Goal: Task Accomplishment & Management: Manage account settings

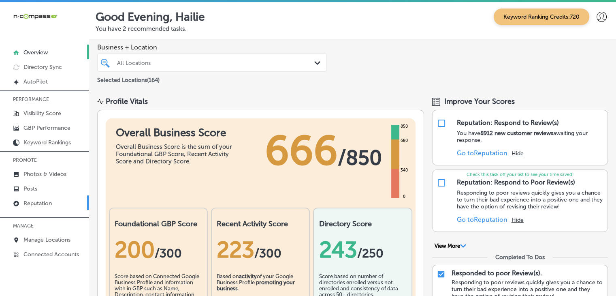
click at [56, 204] on link "Reputation" at bounding box center [44, 202] width 89 height 15
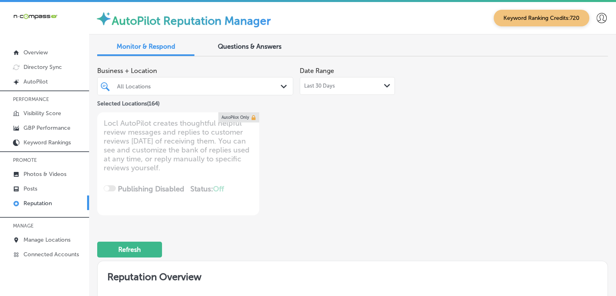
click at [341, 87] on div "Last 30 Days Path Created with Sketch." at bounding box center [347, 86] width 86 height 6
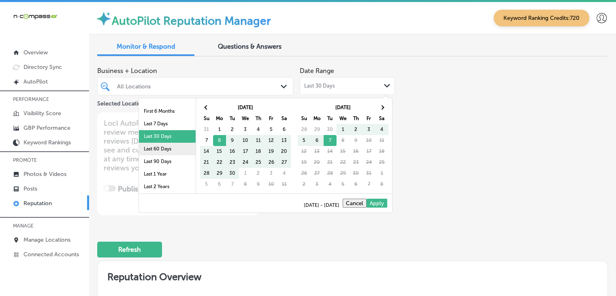
scroll to position [47, 0]
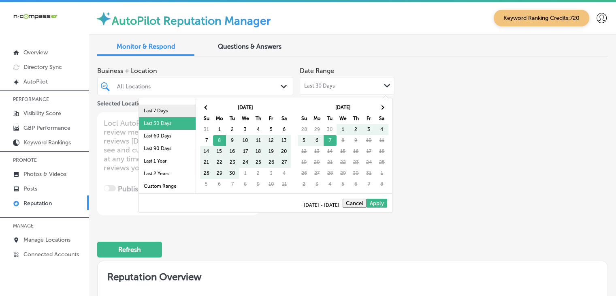
click at [169, 110] on li "Last 7 Days" at bounding box center [167, 110] width 57 height 13
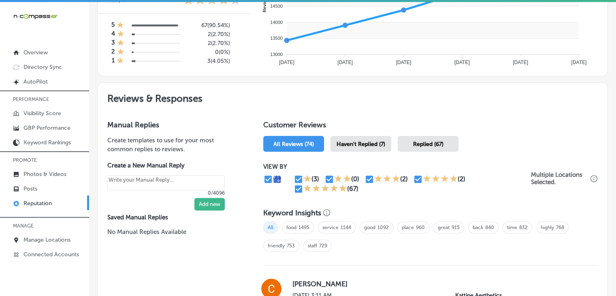
scroll to position [405, 0]
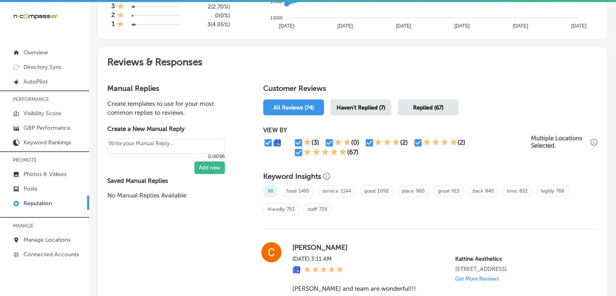
click at [332, 111] on div "Haven't Replied (7)" at bounding box center [360, 107] width 61 height 16
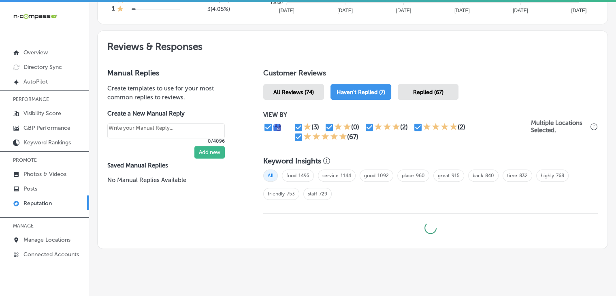
scroll to position [429, 0]
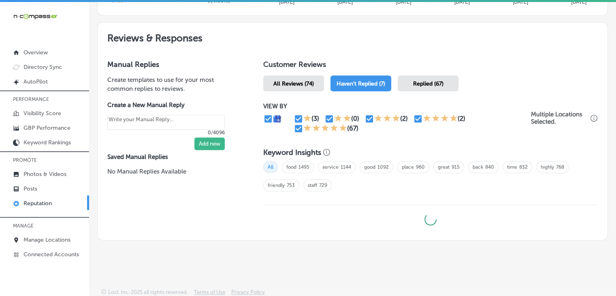
type textarea "x"
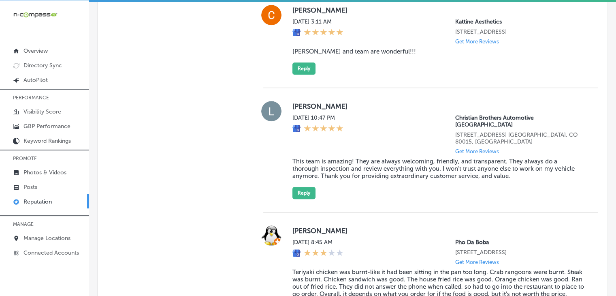
scroll to position [559, 0]
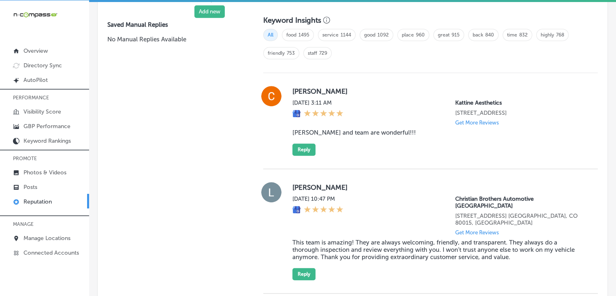
click at [466, 145] on div "[PERSON_NAME] [DATE] 3:11 AM [PERSON_NAME] Aesthetics [STREET_ADDRESS] Get More…" at bounding box center [438, 121] width 292 height 70
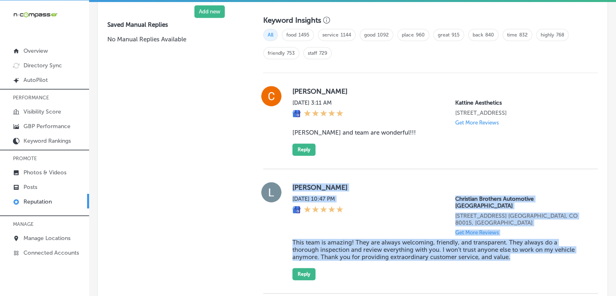
drag, startPoint x: 520, startPoint y: 253, endPoint x: 285, endPoint y: 188, distance: 243.2
click at [285, 188] on div "[PERSON_NAME][DATE] 10:47 PM Christian Brothers Automotive [GEOGRAPHIC_DATA][ST…" at bounding box center [430, 231] width 334 height 98
copy div "[PERSON_NAME][DATE] 10:47 PM Christian Brothers Automotive [GEOGRAPHIC_DATA][ST…"
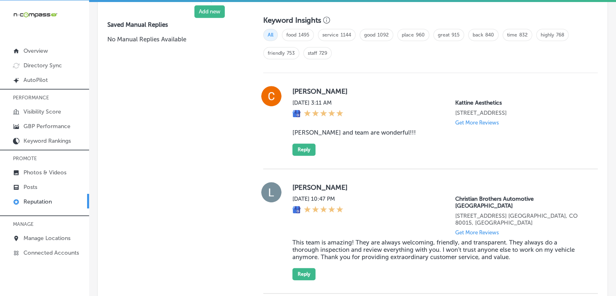
click at [301, 258] on div "[PERSON_NAME][DATE] 10:47 PM Christian Brothers Automotive [GEOGRAPHIC_DATA][ST…" at bounding box center [438, 231] width 292 height 98
click at [301, 268] on button "Reply" at bounding box center [303, 274] width 23 height 12
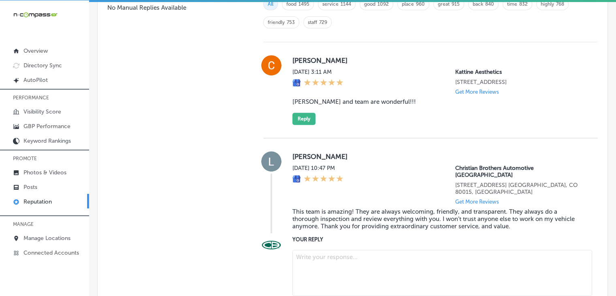
scroll to position [640, 0]
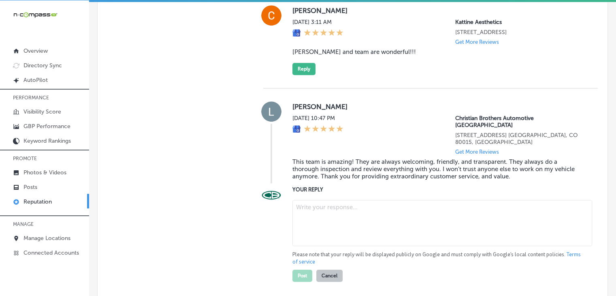
click at [339, 219] on textarea at bounding box center [442, 223] width 300 height 46
paste textarea "We’re so glad to hear that you had a great experience with our team, [PERSON_NA…"
type textarea "We’re so glad to hear that you had a great experience with our team, [PERSON_NA…"
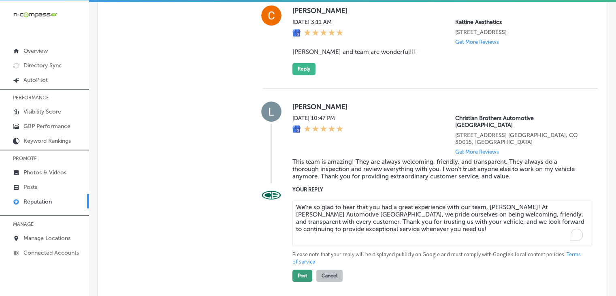
type textarea "x"
type textarea "We’re so glad to hear that you had a great experience with our team, [PERSON_NA…"
click at [307, 269] on button "Post" at bounding box center [302, 275] width 20 height 12
type textarea "x"
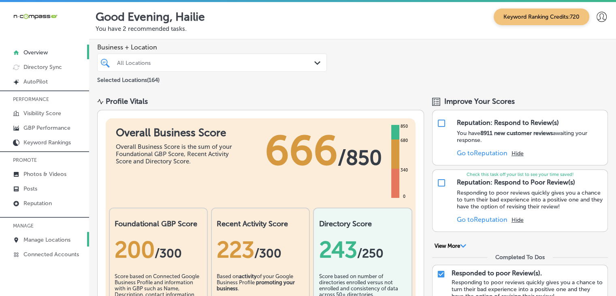
click at [65, 237] on p "Manage Locations" at bounding box center [46, 239] width 47 height 7
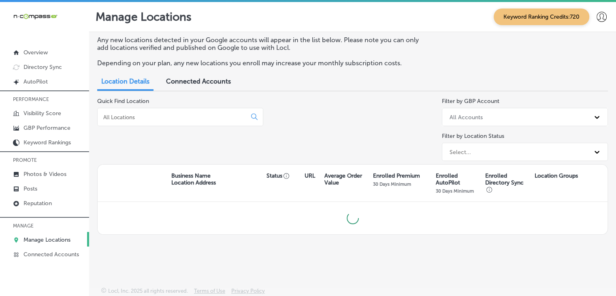
click at [181, 110] on div at bounding box center [180, 117] width 166 height 18
click at [181, 116] on input at bounding box center [173, 116] width 142 height 7
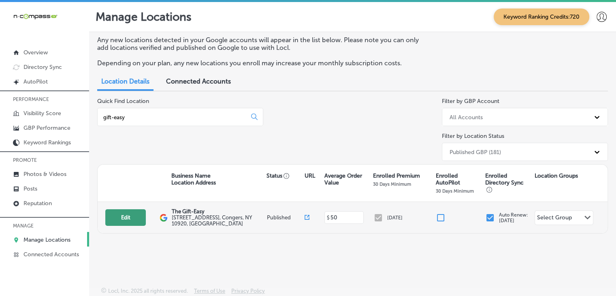
type input "gift-easy"
click at [122, 214] on button "Edit" at bounding box center [125, 217] width 40 height 17
select select "US"
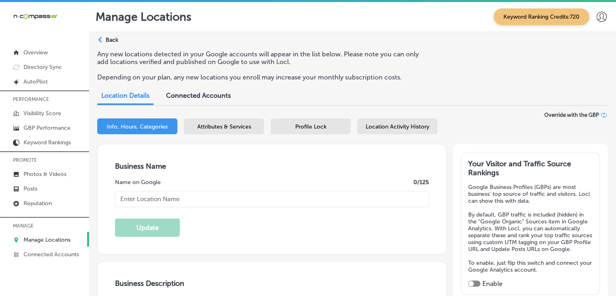
type input "The Gift-Easy"
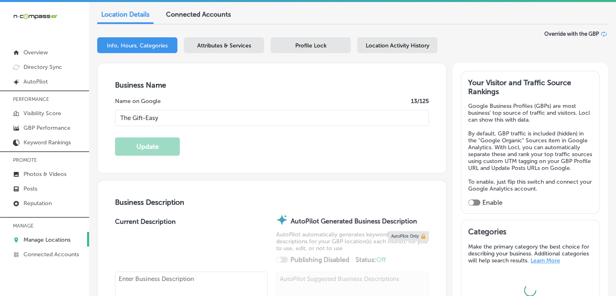
type input "https://streamlineimagined.com/"
type textarea "The Gift-Easy offers unique, whimsical products at wholesale prices, including …"
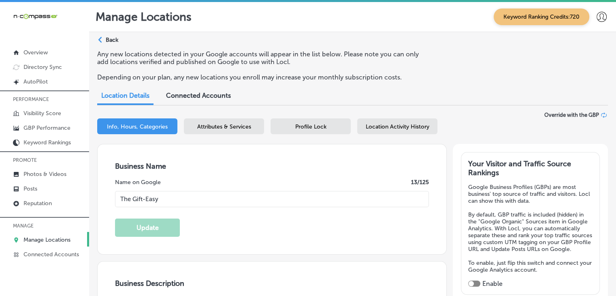
type input "+1 800 725 4940"
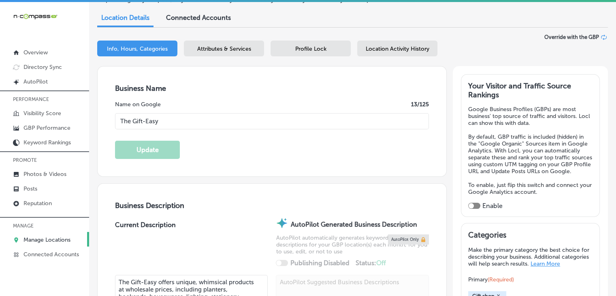
type input "229 Route 303 Suite 107"
type input "Congers"
type input "10920"
type input "US"
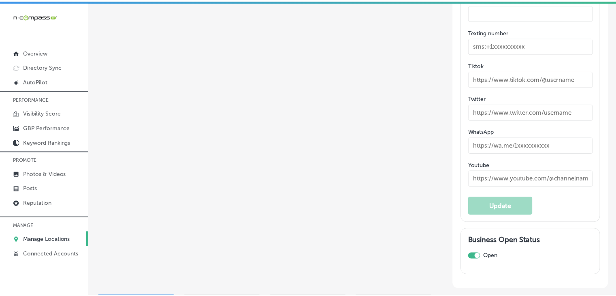
scroll to position [1334, 0]
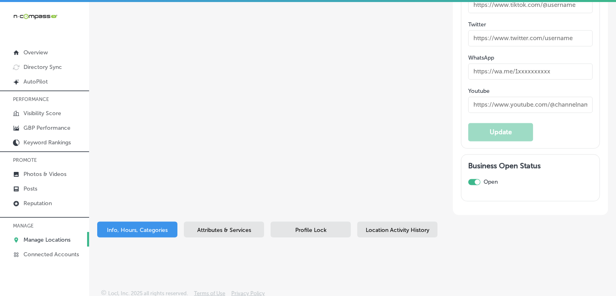
click at [250, 228] on span "Attributes & Services" at bounding box center [224, 229] width 54 height 7
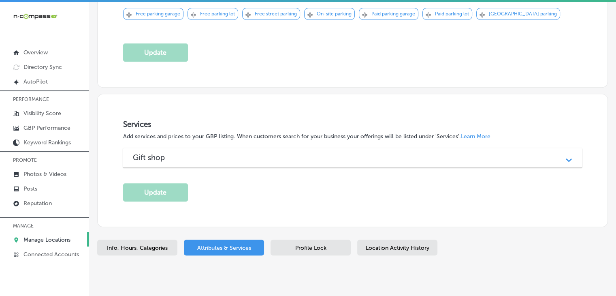
click at [300, 244] on span "Profile Lock" at bounding box center [310, 247] width 31 height 7
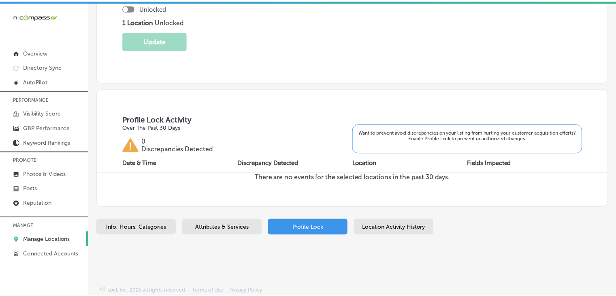
scroll to position [211, 0]
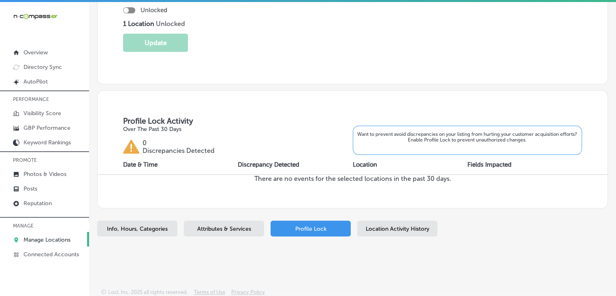
click at [383, 213] on div "Business + Location The Gift-Easy Path Created with Sketch. Selected Locations …" at bounding box center [352, 72] width 511 height 345
click at [384, 220] on div "Location Activity History" at bounding box center [397, 228] width 80 height 16
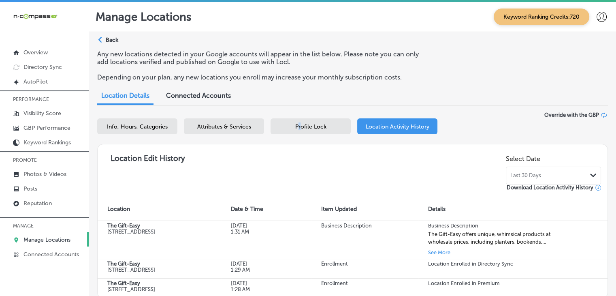
click at [300, 132] on div "Profile Lock" at bounding box center [311, 126] width 80 height 16
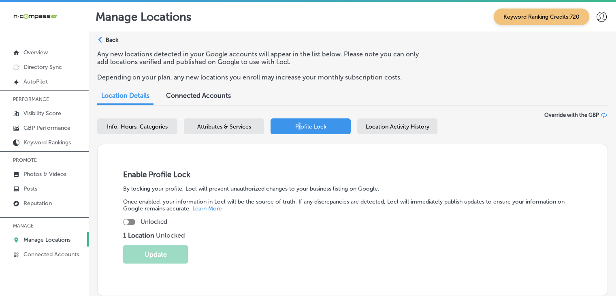
click at [127, 223] on div at bounding box center [126, 221] width 5 height 5
checkbox input "true"
click at [144, 251] on button "Update" at bounding box center [155, 254] width 65 height 18
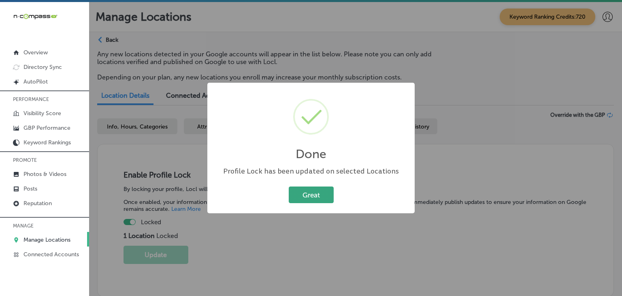
click at [329, 195] on button "Great" at bounding box center [311, 194] width 45 height 17
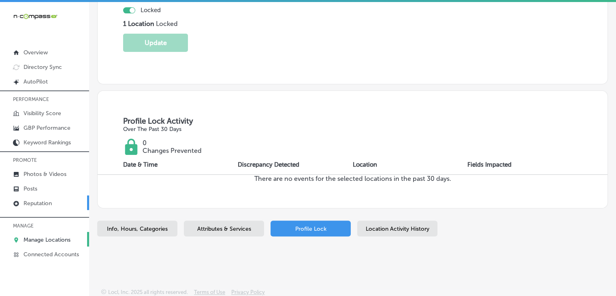
click at [48, 200] on p "Reputation" at bounding box center [37, 203] width 28 height 7
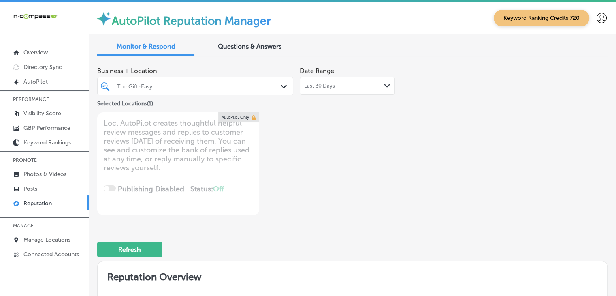
click at [304, 88] on span "Last 30 Days" at bounding box center [319, 86] width 31 height 6
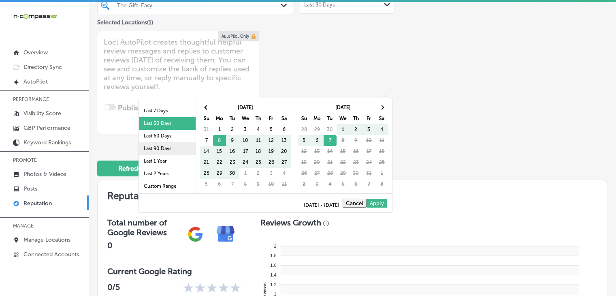
click at [165, 145] on li "Last 90 Days" at bounding box center [167, 148] width 57 height 13
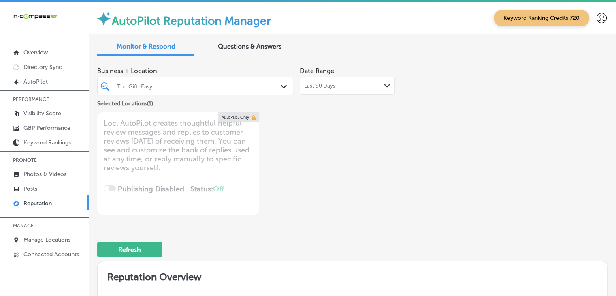
type textarea "x"
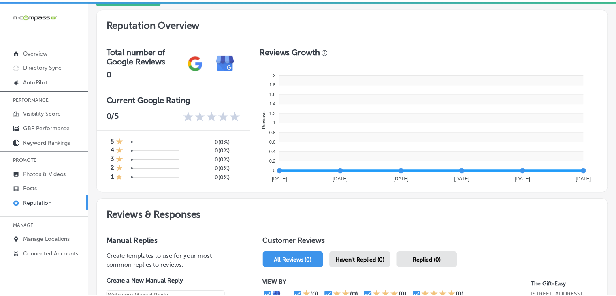
scroll to position [391, 0]
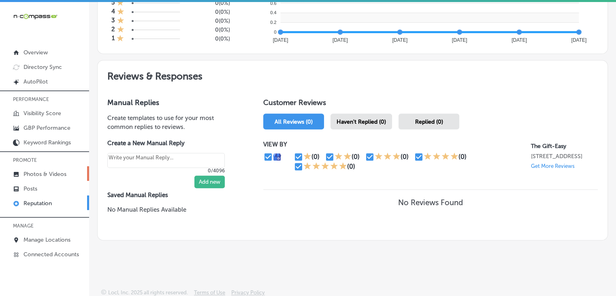
click at [56, 177] on link "Photos & Videos" at bounding box center [44, 173] width 89 height 15
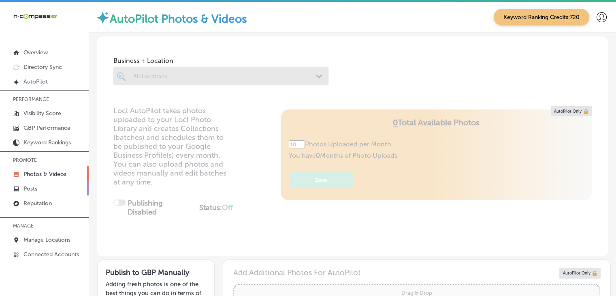
click at [55, 181] on link "Posts" at bounding box center [44, 188] width 89 height 15
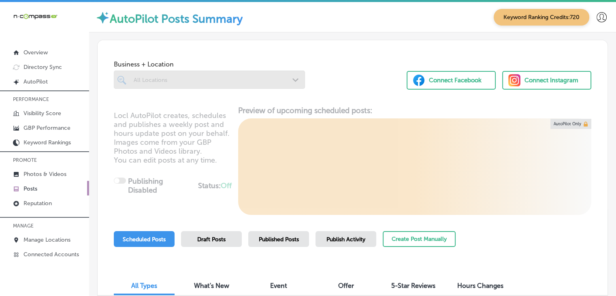
click at [348, 240] on span "Publish Activity" at bounding box center [345, 239] width 39 height 7
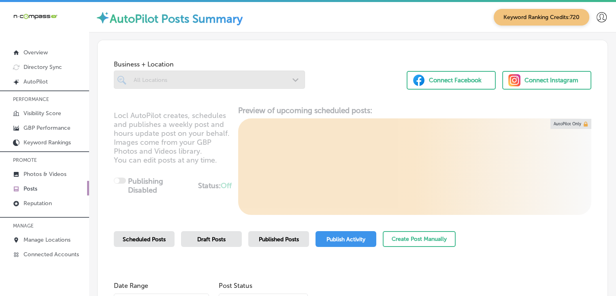
click at [296, 237] on span "Published Posts" at bounding box center [279, 239] width 40 height 7
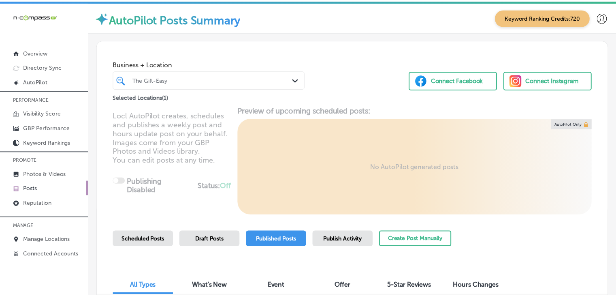
scroll to position [76, 0]
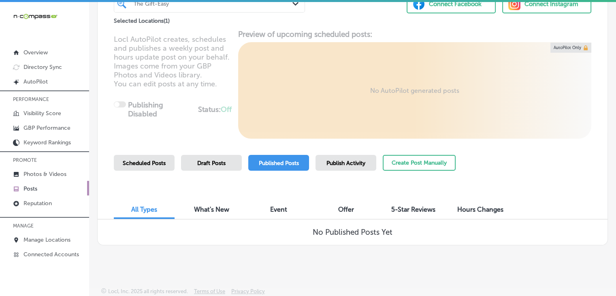
click at [36, 185] on p "Posts" at bounding box center [30, 188] width 14 height 7
click at [55, 174] on p "Photos & Videos" at bounding box center [44, 173] width 43 height 7
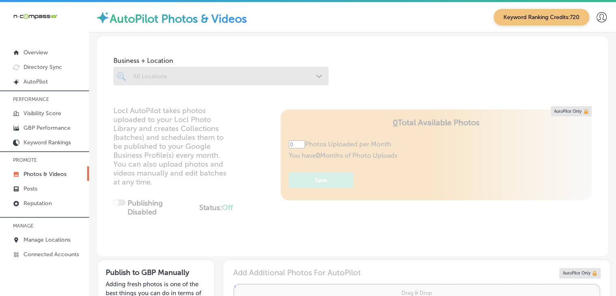
type input "5"
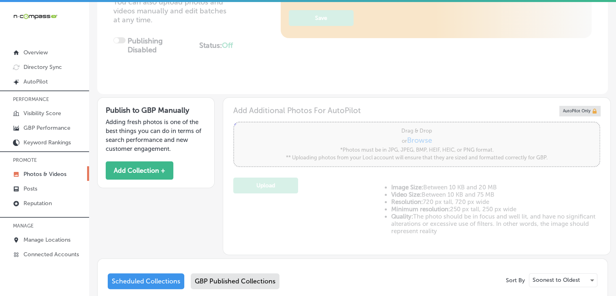
click at [257, 274] on div "GBP Published Collections" at bounding box center [235, 281] width 89 height 16
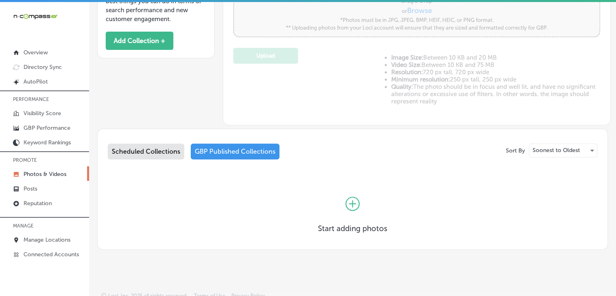
scroll to position [295, 0]
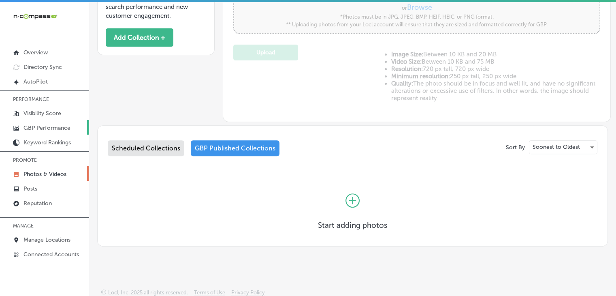
click at [47, 130] on p "GBP Performance" at bounding box center [46, 127] width 47 height 7
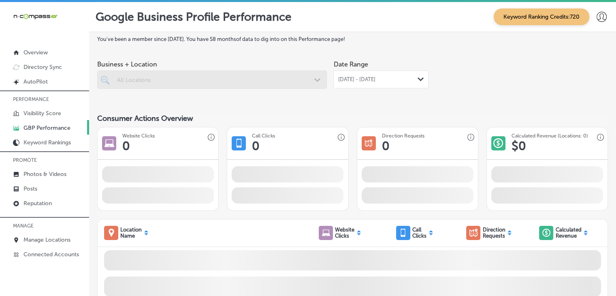
click at [363, 83] on div "Sep 01, 2025 - Sep 30, 2025 Path Created with Sketch." at bounding box center [380, 79] width 95 height 18
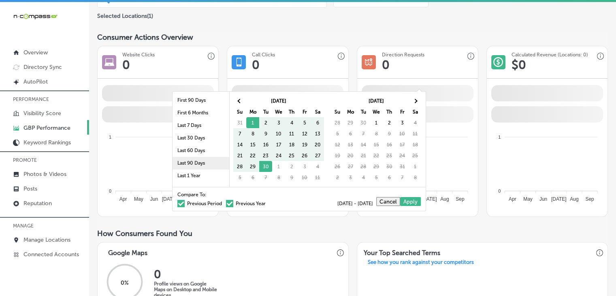
scroll to position [47, 0]
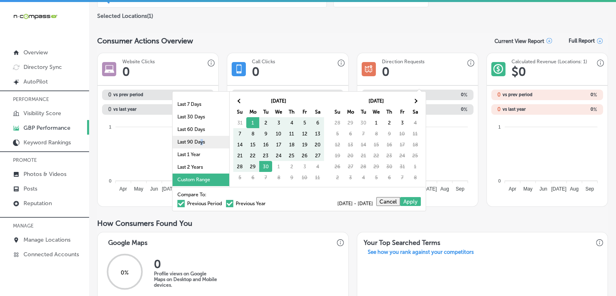
click at [196, 140] on li "Last 90 Days" at bounding box center [201, 142] width 57 height 13
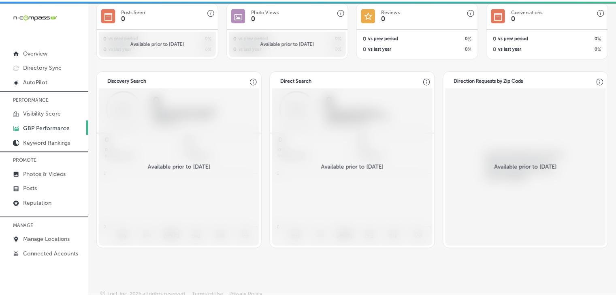
scroll to position [760, 0]
